Goal: Answer question/provide support

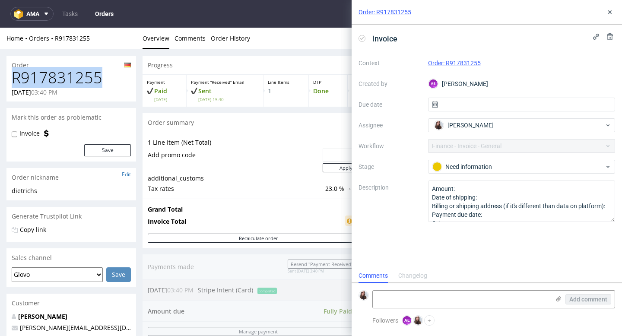
drag, startPoint x: 104, startPoint y: 80, endPoint x: 14, endPoint y: 75, distance: 90.0
click at [14, 75] on h1 "R917831255" at bounding box center [71, 77] width 119 height 17
copy h1 "R917831255"
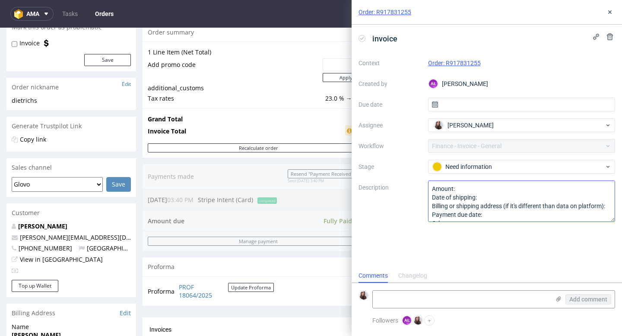
scroll to position [10, 0]
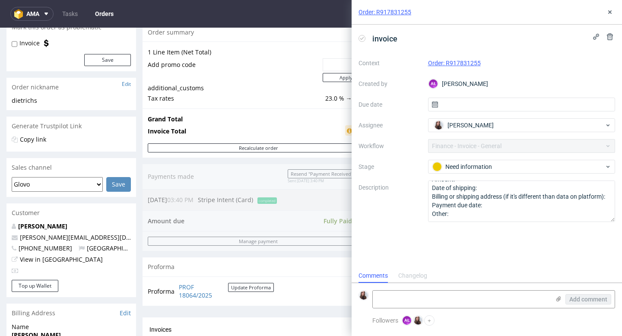
click at [315, 284] on form "Add comment" at bounding box center [487, 299] width 271 height 32
click at [315, 284] on textarea at bounding box center [461, 299] width 177 height 17
paste textarea "https://app-eu1.hubspot.com/contacts/25600958/record/0-5/215344725191/"
type textarea "https://app-eu1.hubspot.com/contacts/25600958/record/0-5/215344725191/"
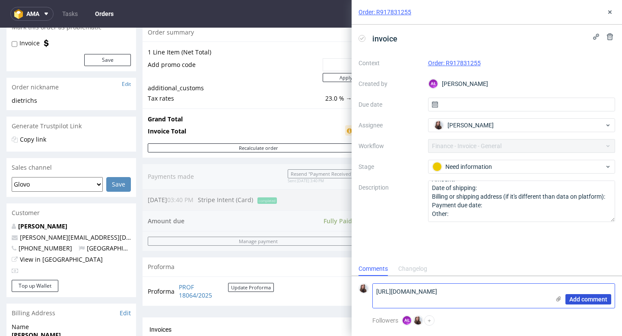
click at [315, 284] on span "Add comment" at bounding box center [589, 299] width 38 height 6
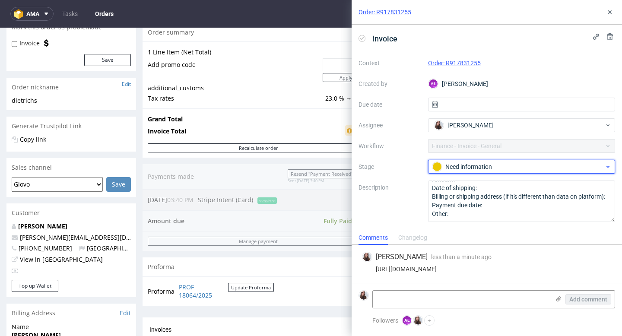
click at [315, 169] on div "Need information" at bounding box center [519, 167] width 172 height 10
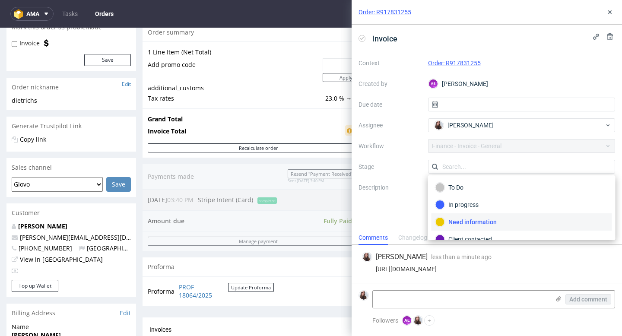
scroll to position [15, 0]
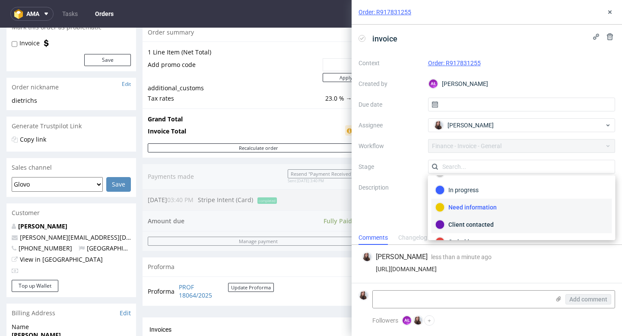
click at [315, 221] on div "Client contacted" at bounding box center [522, 225] width 173 height 10
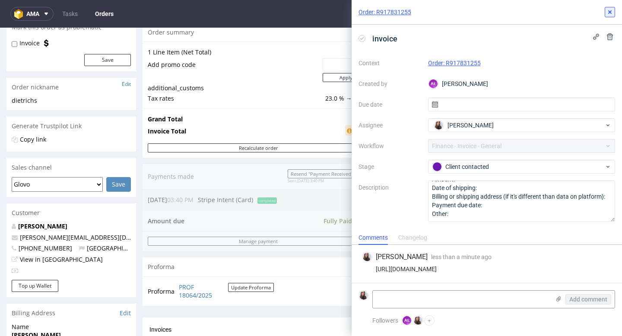
click at [315, 11] on icon at bounding box center [610, 12] width 7 height 7
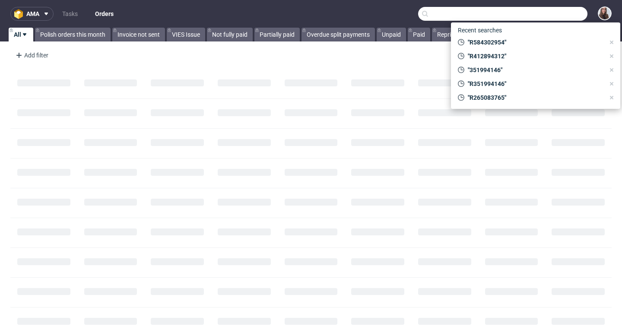
click at [542, 19] on input "text" at bounding box center [502, 14] width 169 height 14
paste input "R584302954"
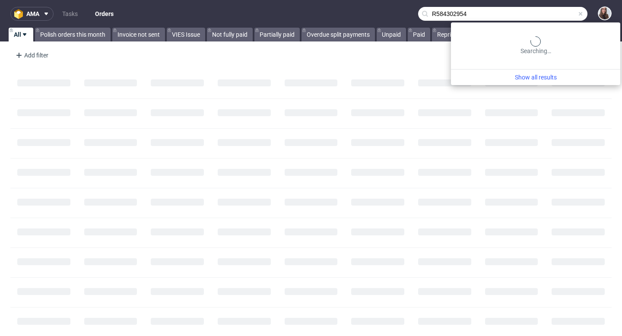
type input "R584302954"
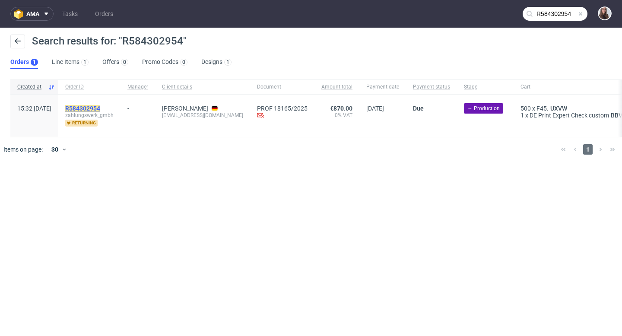
click at [100, 111] on mark "R584302954" at bounding box center [82, 108] width 35 height 7
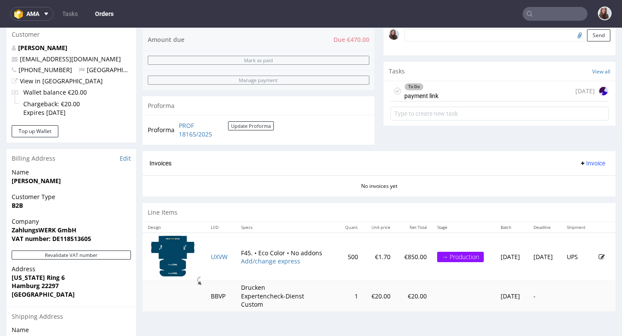
scroll to position [272, 0]
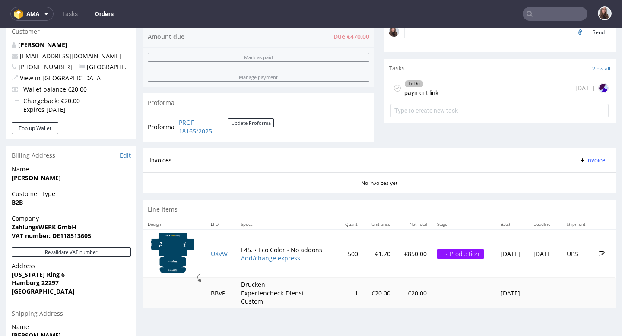
click at [449, 99] on div "To Do payment link 1 day ago" at bounding box center [500, 88] width 218 height 20
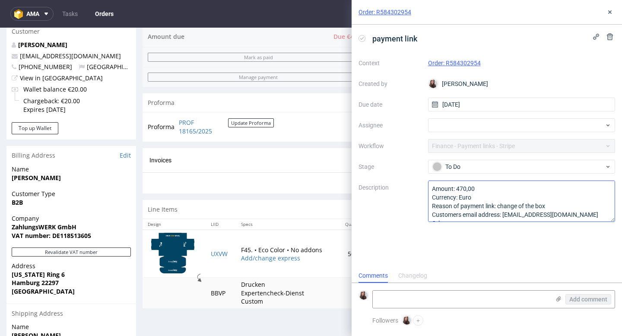
scroll to position [10, 0]
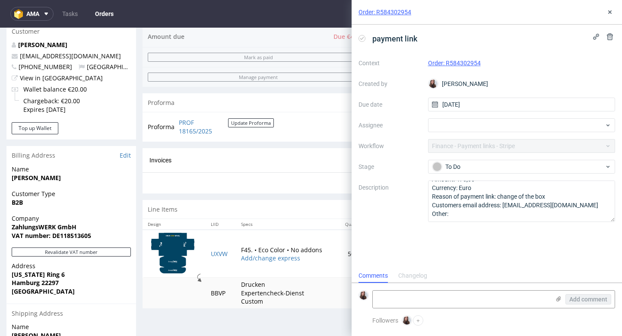
click at [616, 12] on div "Order: R584302954" at bounding box center [487, 12] width 271 height 25
click at [608, 12] on icon at bounding box center [610, 12] width 7 height 7
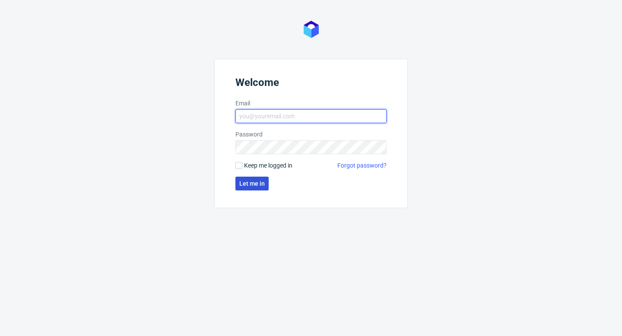
type input "sandra.beska@packhelp.com"
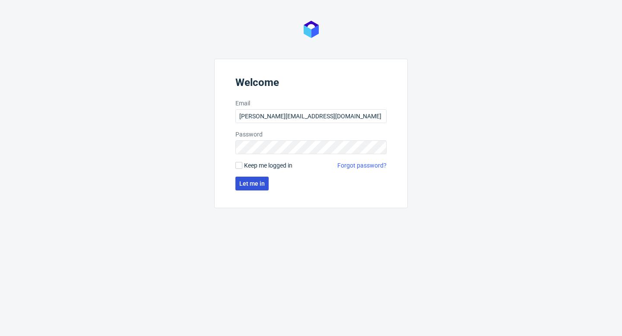
click at [252, 185] on span "Let me in" at bounding box center [251, 184] width 25 height 6
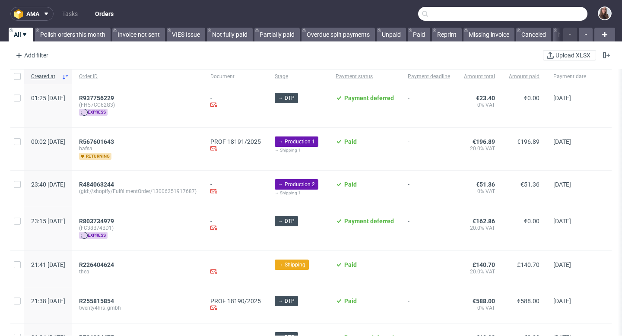
click at [539, 11] on input "text" at bounding box center [502, 14] width 169 height 14
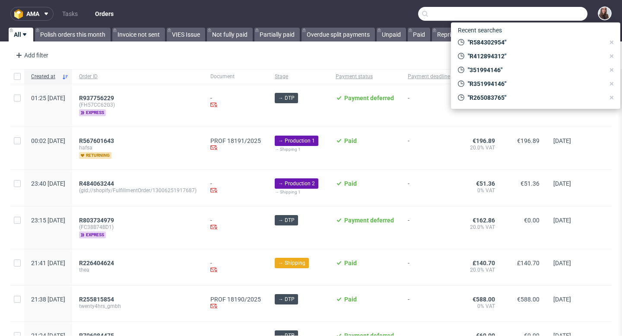
paste input "R740441844"
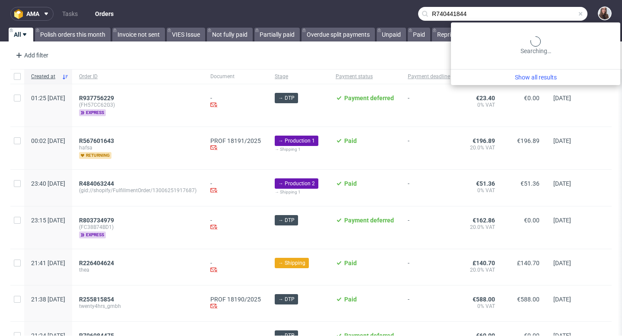
type input "R740441844"
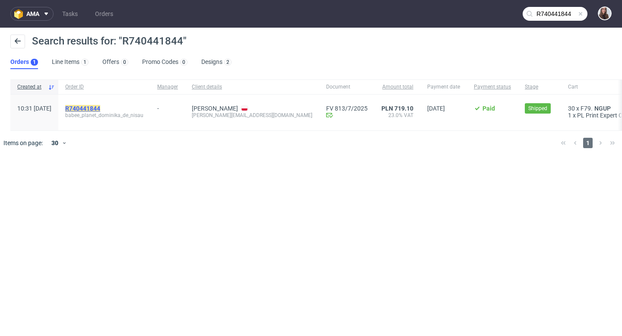
click at [99, 107] on mark "R740441844" at bounding box center [82, 108] width 35 height 7
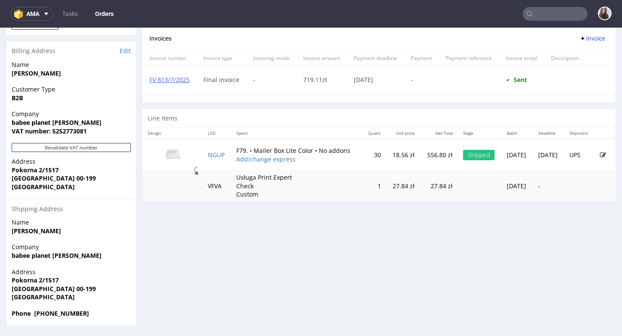
scroll to position [2, 0]
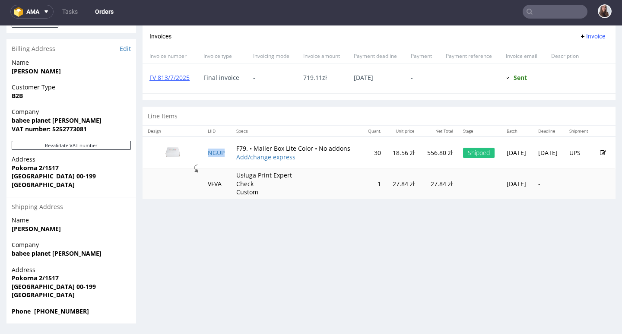
click at [213, 156] on td "NGUP" at bounding box center [217, 153] width 29 height 32
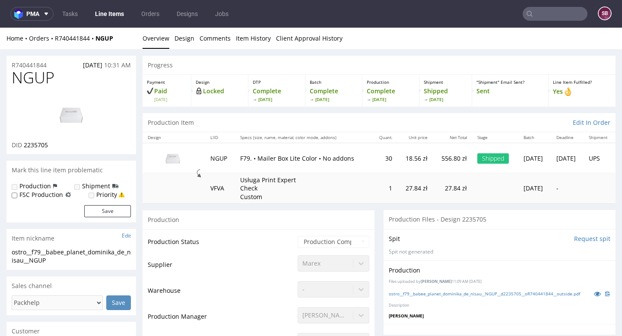
scroll to position [83, 0]
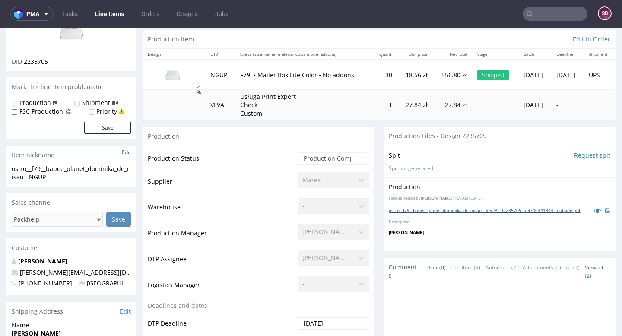
click at [425, 213] on link "ostro__f79__babee_planet_dominika_de_nisau__NGUP__d2235705__oR740441844__outsid…" at bounding box center [484, 210] width 191 height 6
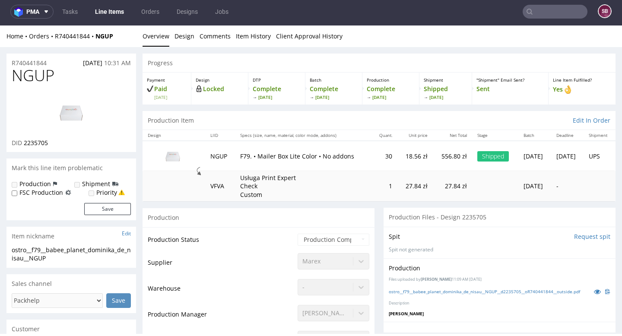
scroll to position [0, 0]
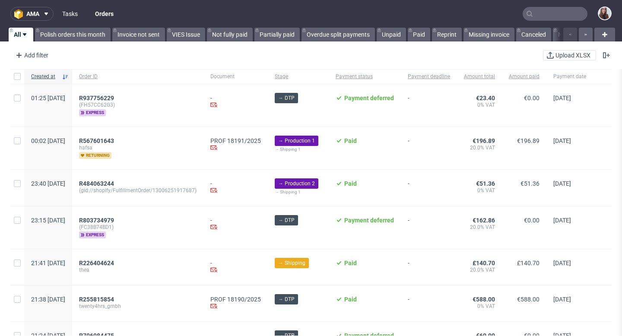
click at [67, 16] on link "Tasks" at bounding box center [70, 14] width 26 height 14
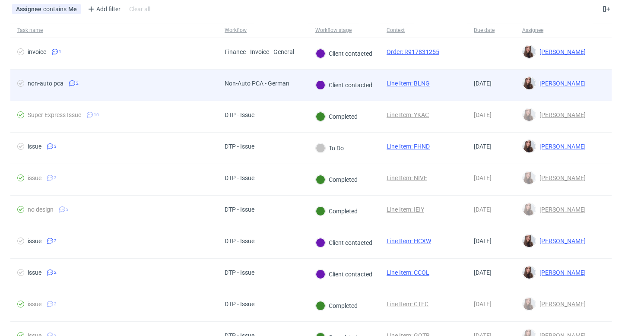
scroll to position [48, 0]
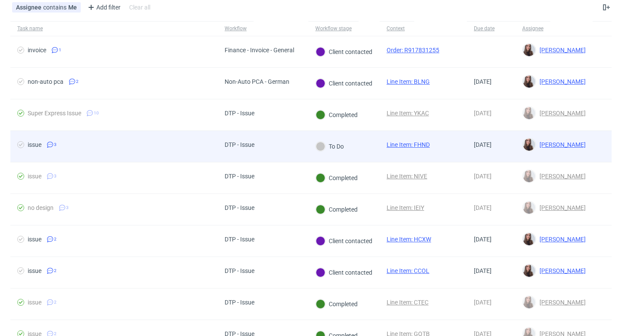
click at [134, 154] on div "issue 3" at bounding box center [113, 146] width 207 height 31
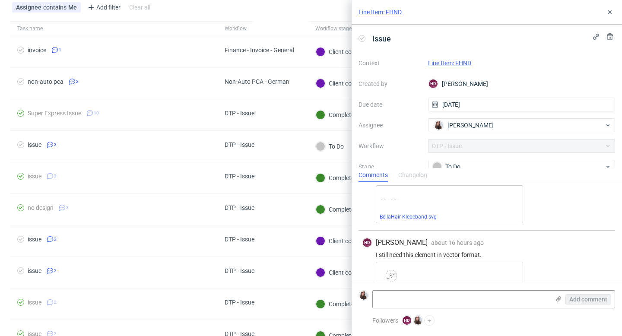
scroll to position [173, 0]
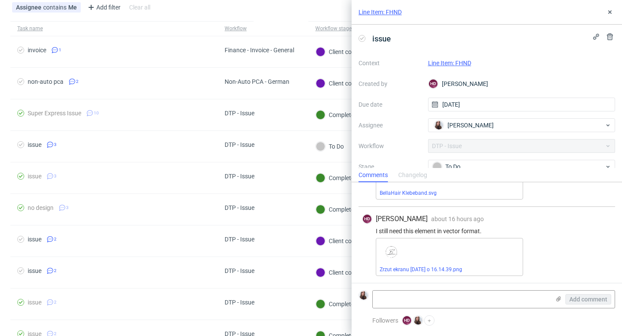
drag, startPoint x: 480, startPoint y: 269, endPoint x: 395, endPoint y: 241, distance: 90.1
click at [395, 241] on div "Zrzut ekranu [DATE] o 16.14.39.png" at bounding box center [449, 257] width 147 height 38
drag, startPoint x: 494, startPoint y: 230, endPoint x: 371, endPoint y: 233, distance: 123.2
click at [371, 233] on div "I still need this element in vector format." at bounding box center [487, 231] width 250 height 7
copy div "I still need this element in vector format."
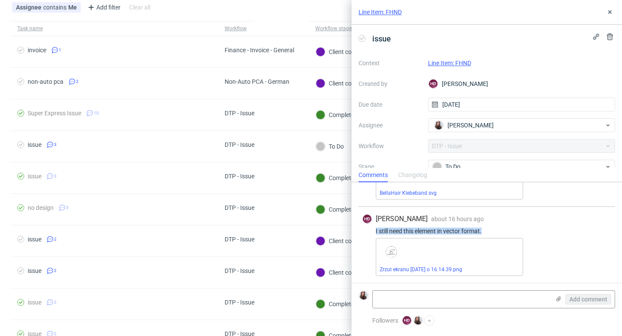
click at [388, 10] on link "Line Item: FHND" at bounding box center [380, 12] width 43 height 9
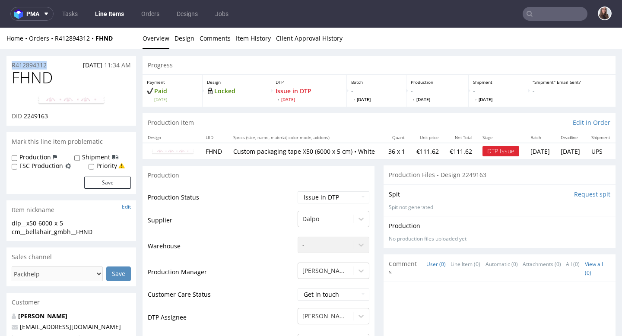
drag, startPoint x: 57, startPoint y: 63, endPoint x: 9, endPoint y: 63, distance: 47.5
click at [9, 63] on div "R412894312 [DATE] 11:34 AM" at bounding box center [71, 63] width 130 height 14
copy p "R412894312"
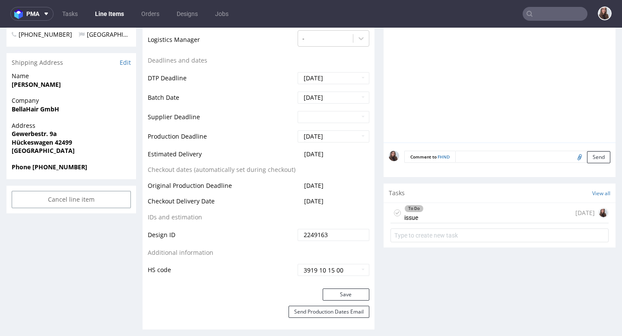
scroll to position [305, 0]
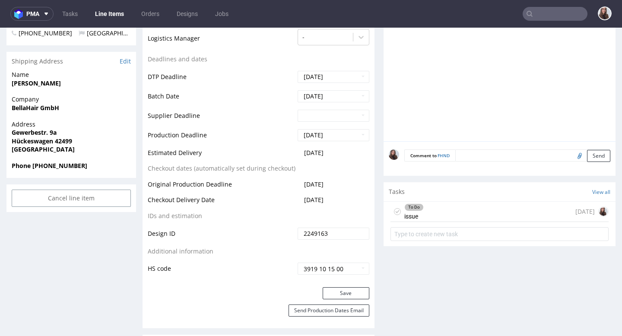
click at [430, 222] on div "To Do issue [DATE]" at bounding box center [500, 212] width 218 height 20
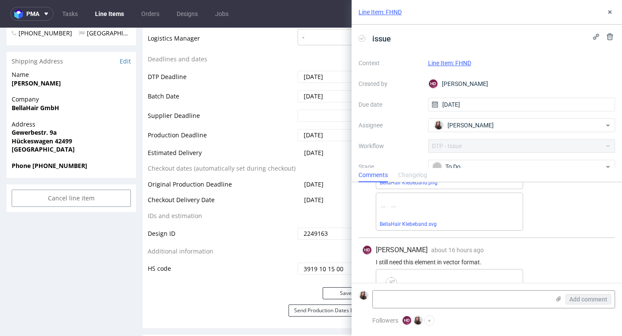
scroll to position [173, 0]
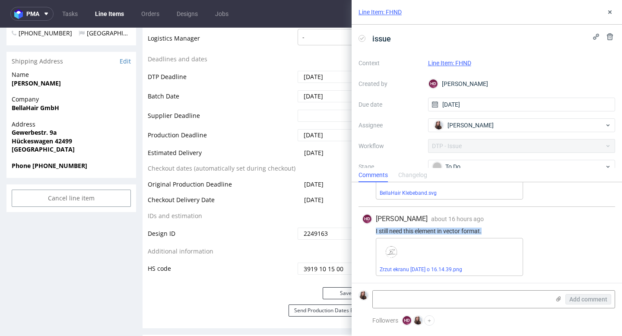
drag, startPoint x: 490, startPoint y: 229, endPoint x: 375, endPoint y: 231, distance: 114.5
click at [375, 231] on div "I still need this element in vector format." at bounding box center [487, 231] width 250 height 7
copy div "I still need this element in vector format."
click at [462, 163] on div "To Do" at bounding box center [519, 167] width 172 height 10
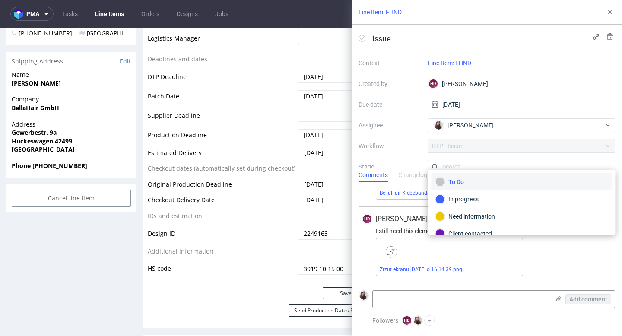
scroll to position [6, 0]
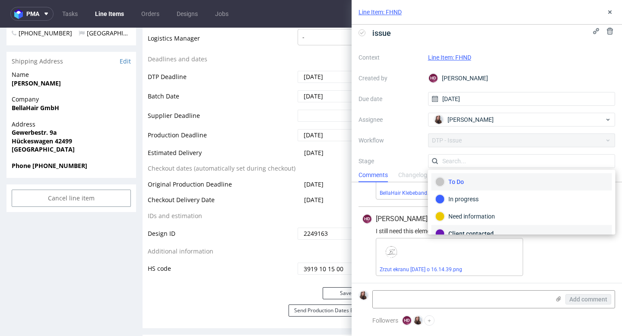
click at [468, 230] on div "Client contacted" at bounding box center [522, 234] width 173 height 10
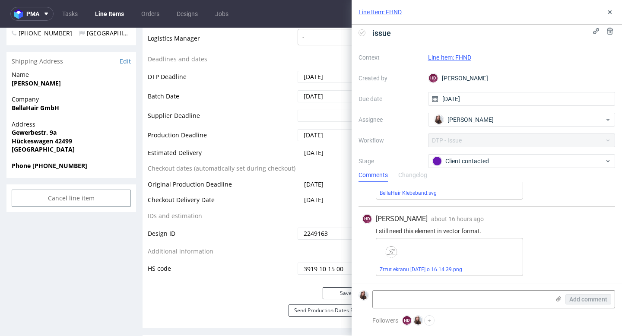
click at [441, 265] on div "Zrzut ekranu [DATE] o 16.14.39.png" at bounding box center [449, 257] width 147 height 38
click at [440, 268] on link "Zrzut ekranu [DATE] o 16.14.39.png" at bounding box center [421, 270] width 83 height 6
